Goal: Transaction & Acquisition: Purchase product/service

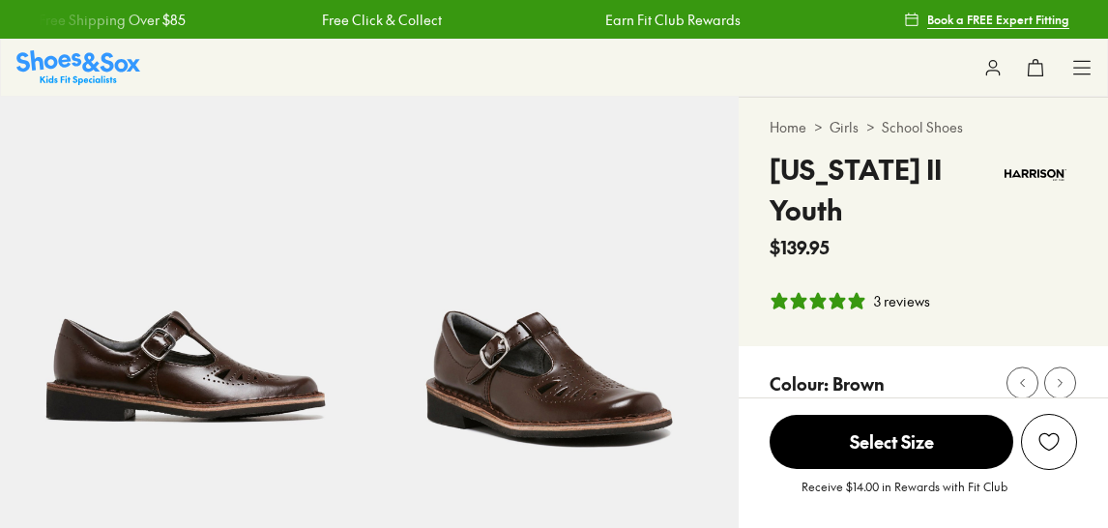
select select "*"
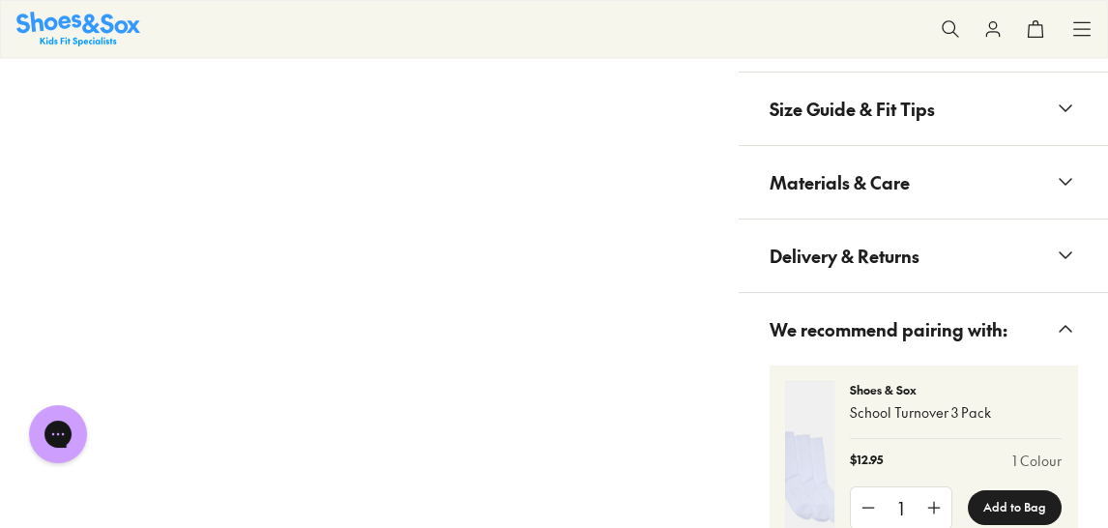
scroll to position [1396, 0]
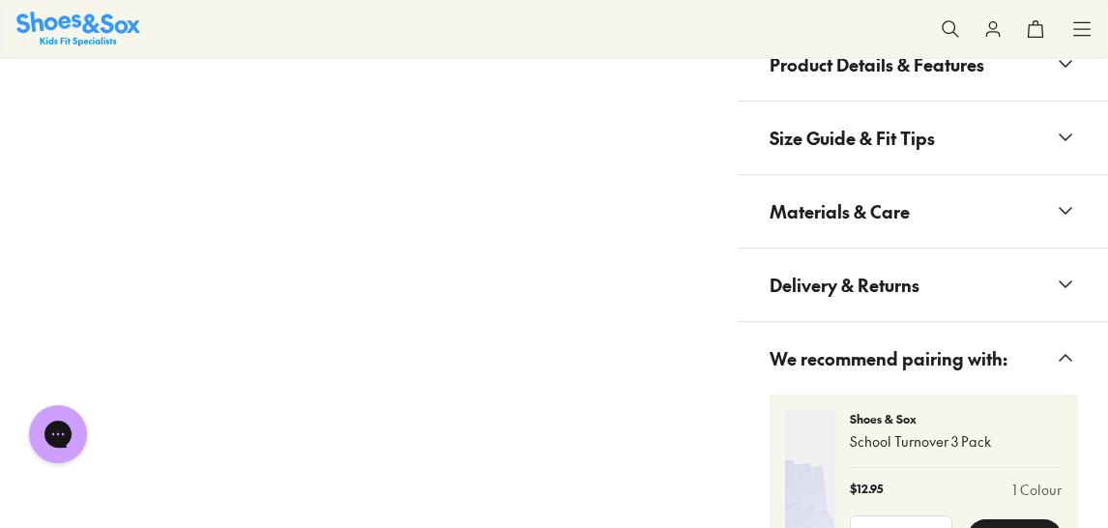
click at [858, 166] on span "Size Guide & Fit Tips" at bounding box center [851, 137] width 165 height 57
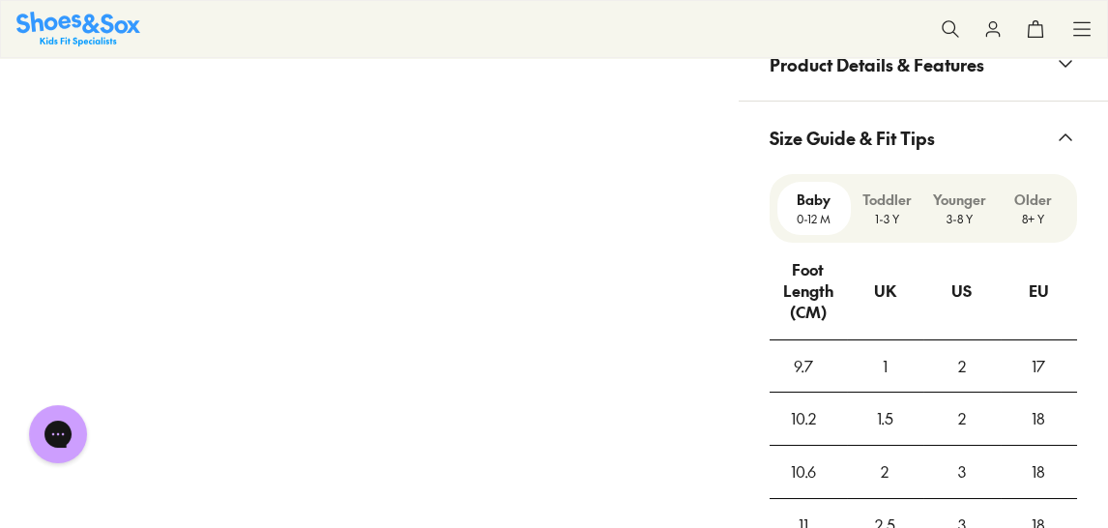
scroll to position [1503, 0]
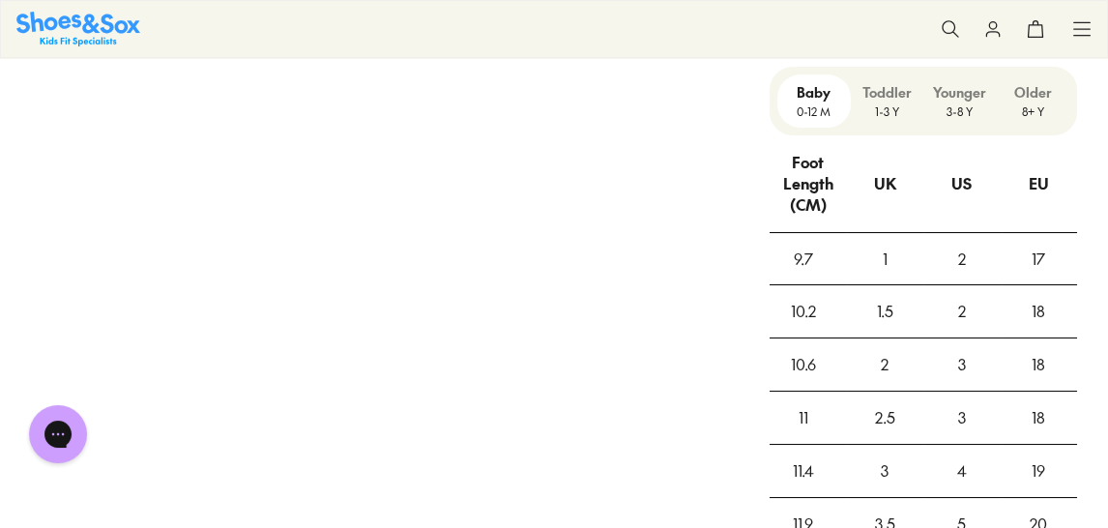
click at [1027, 120] on p "8+ Y" at bounding box center [1033, 110] width 58 height 17
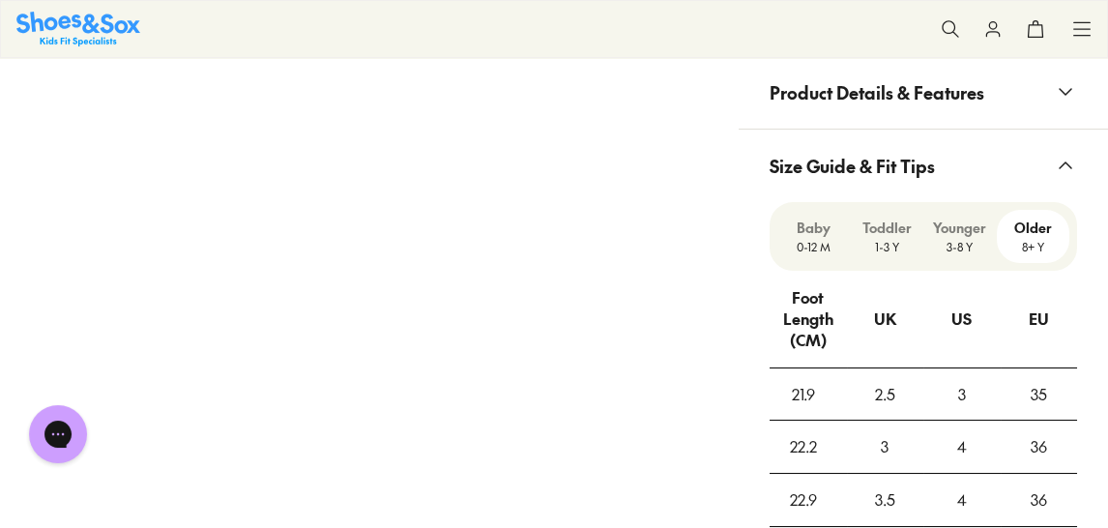
scroll to position [1396, 0]
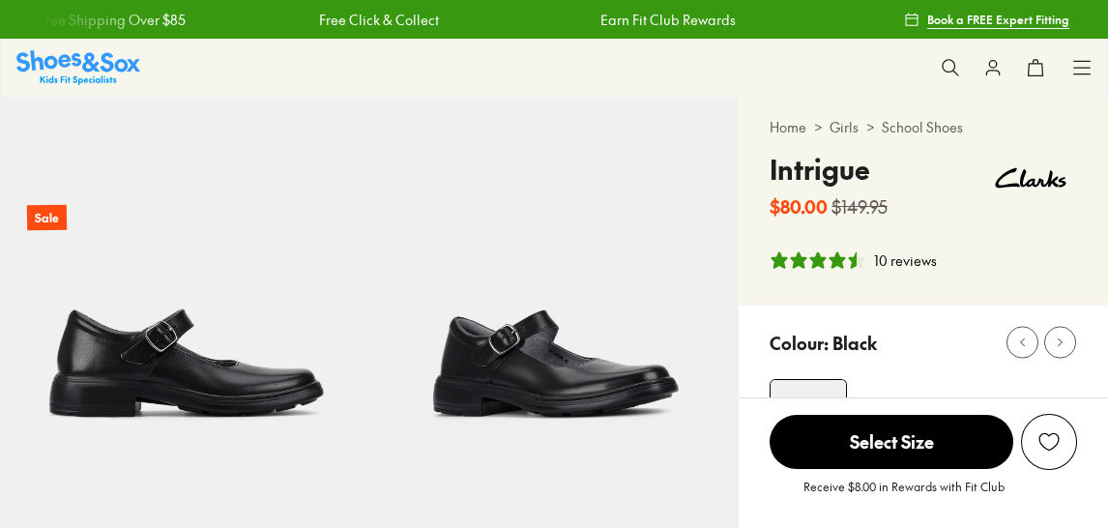
select select "*"
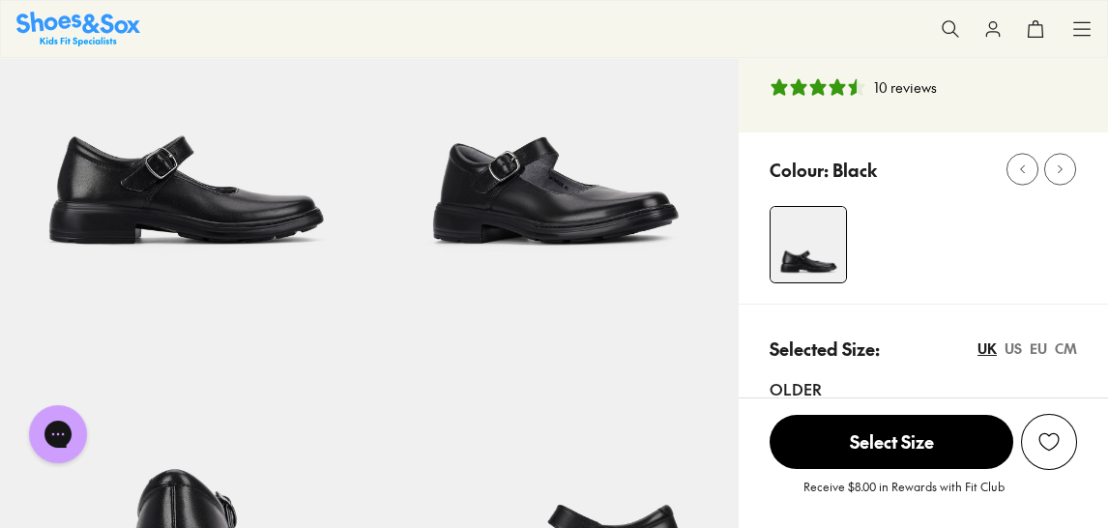
scroll to position [322, 0]
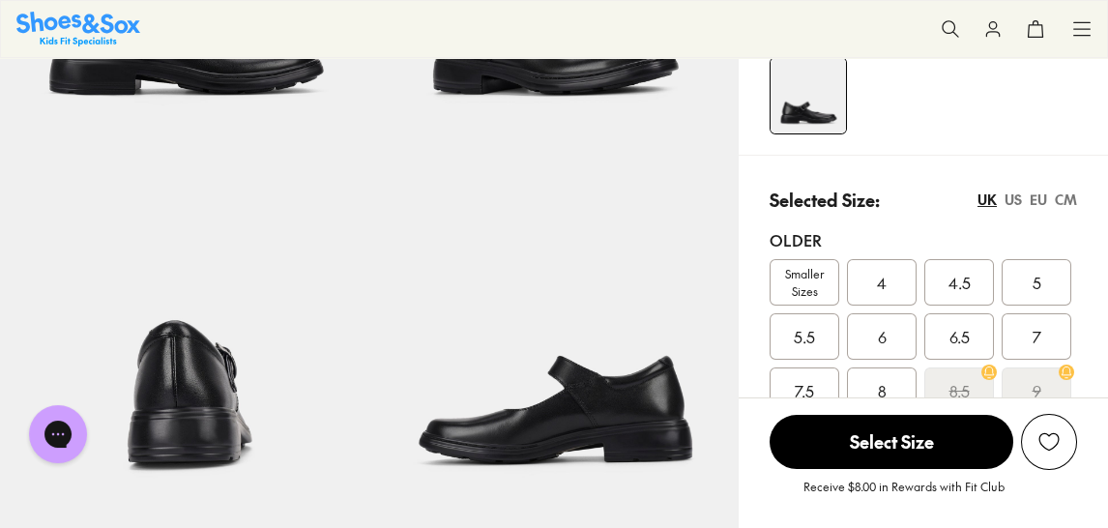
click at [1007, 210] on div "US" at bounding box center [1012, 199] width 17 height 20
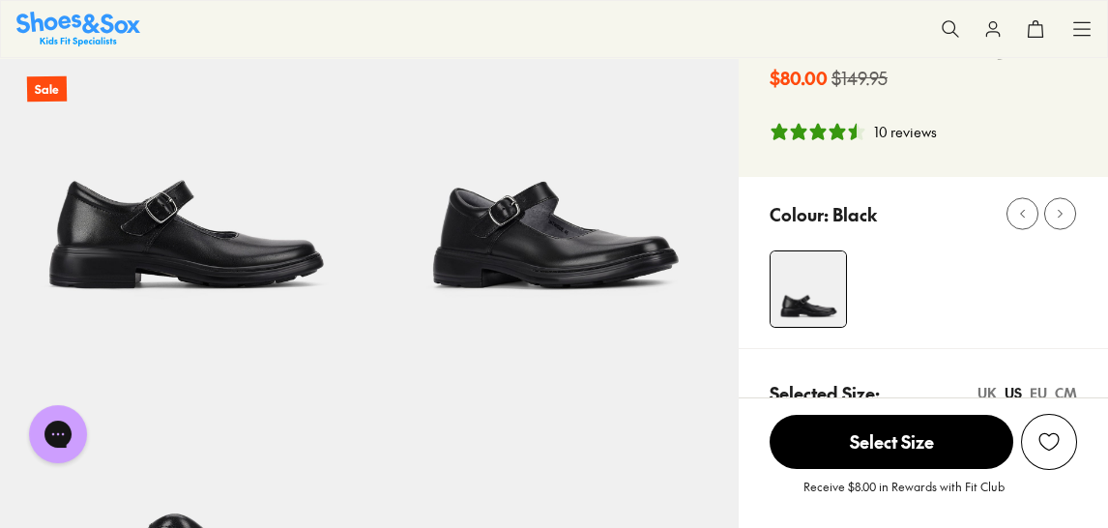
scroll to position [107, 0]
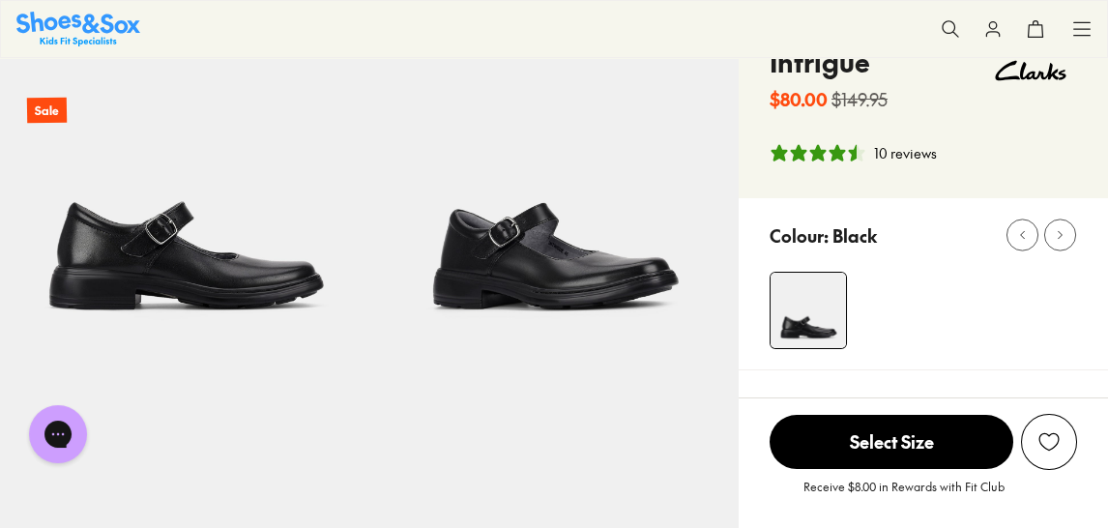
click at [538, 287] on img at bounding box center [553, 173] width 369 height 369
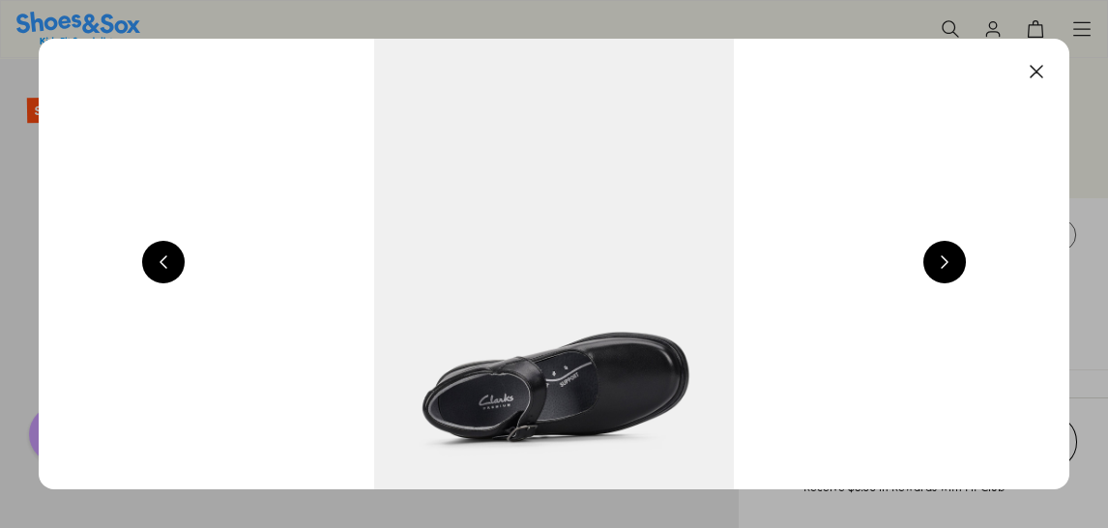
scroll to position [0, 2067]
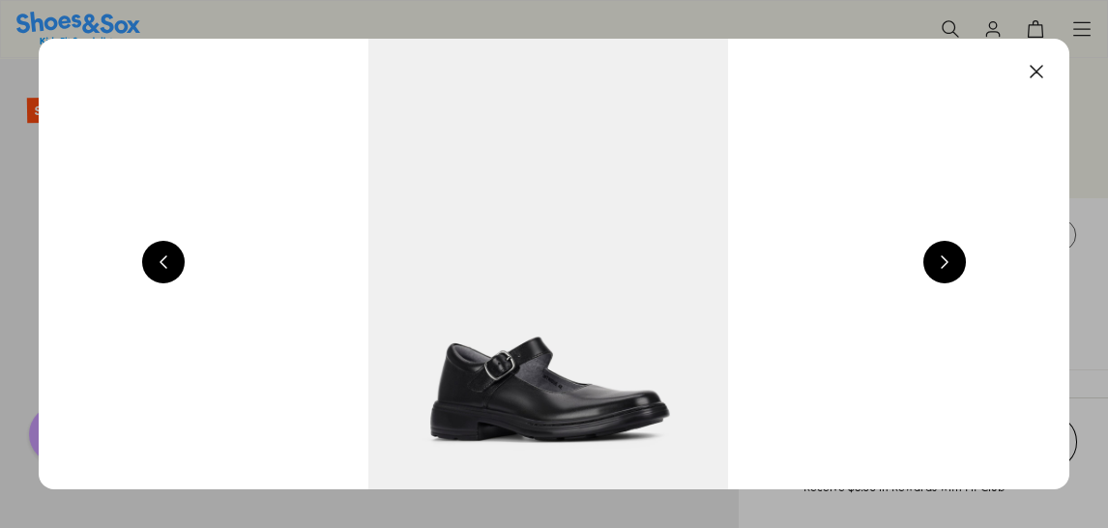
click at [575, 281] on img at bounding box center [548, 264] width 1031 height 450
click at [947, 261] on button at bounding box center [944, 262] width 43 height 43
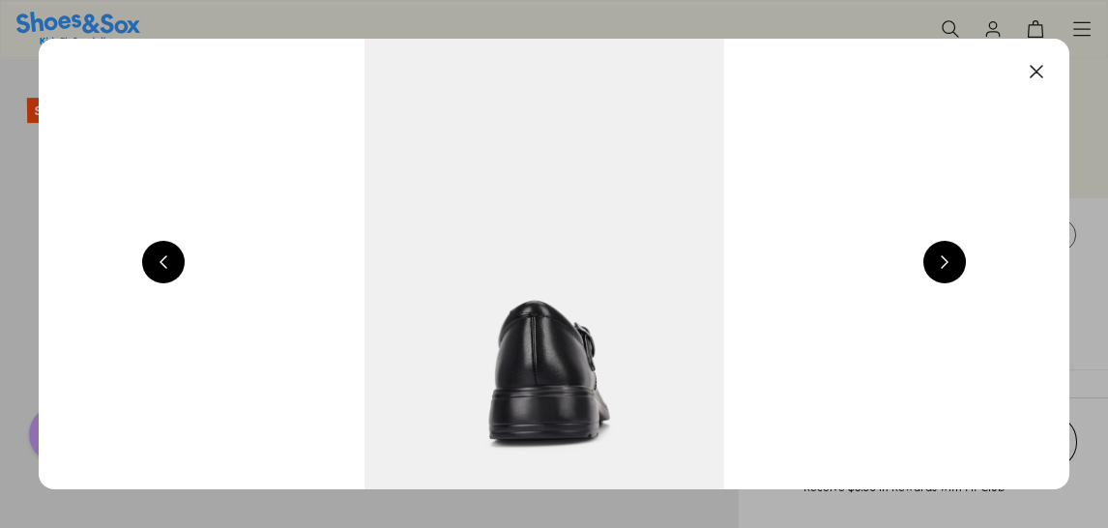
click at [952, 259] on button at bounding box center [944, 262] width 43 height 43
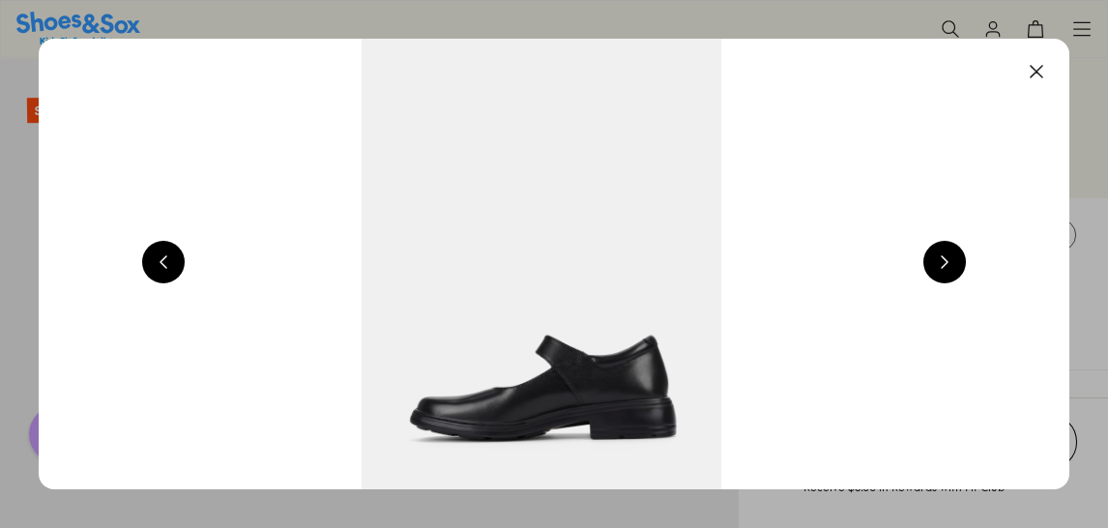
click at [952, 259] on button at bounding box center [944, 262] width 43 height 43
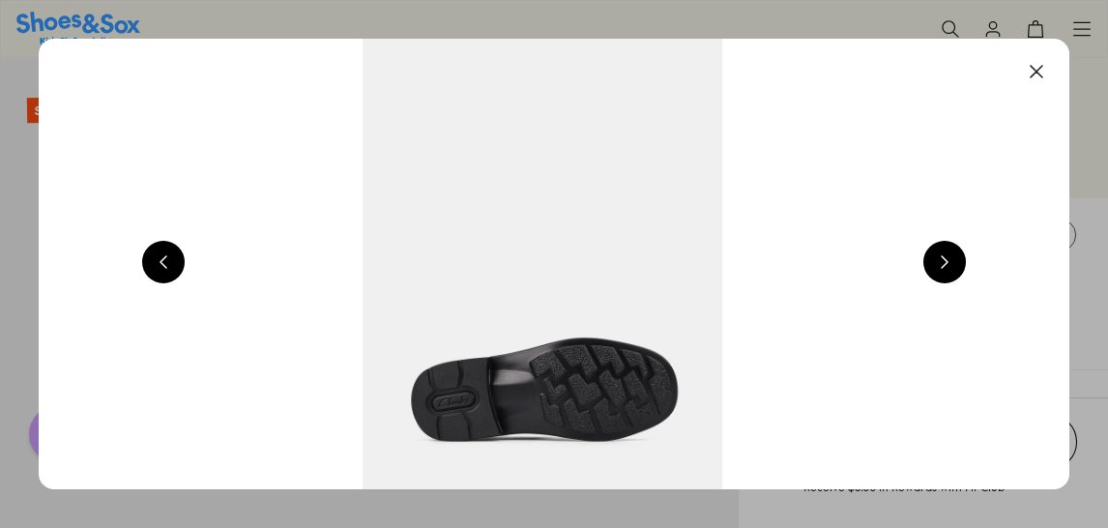
scroll to position [0, 5169]
click at [1040, 71] on button at bounding box center [1036, 71] width 43 height 43
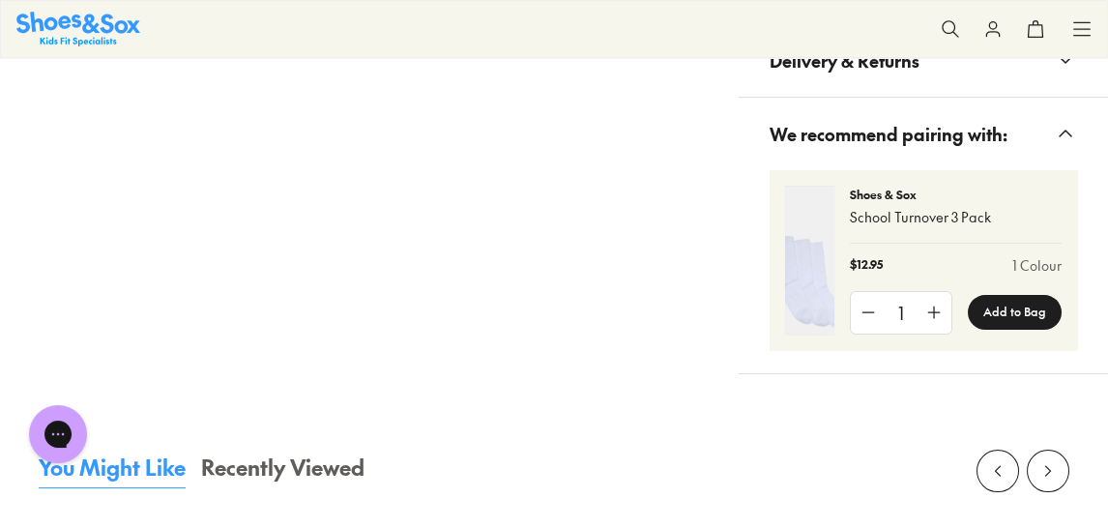
scroll to position [1718, 0]
